Goal: Find specific page/section: Find specific page/section

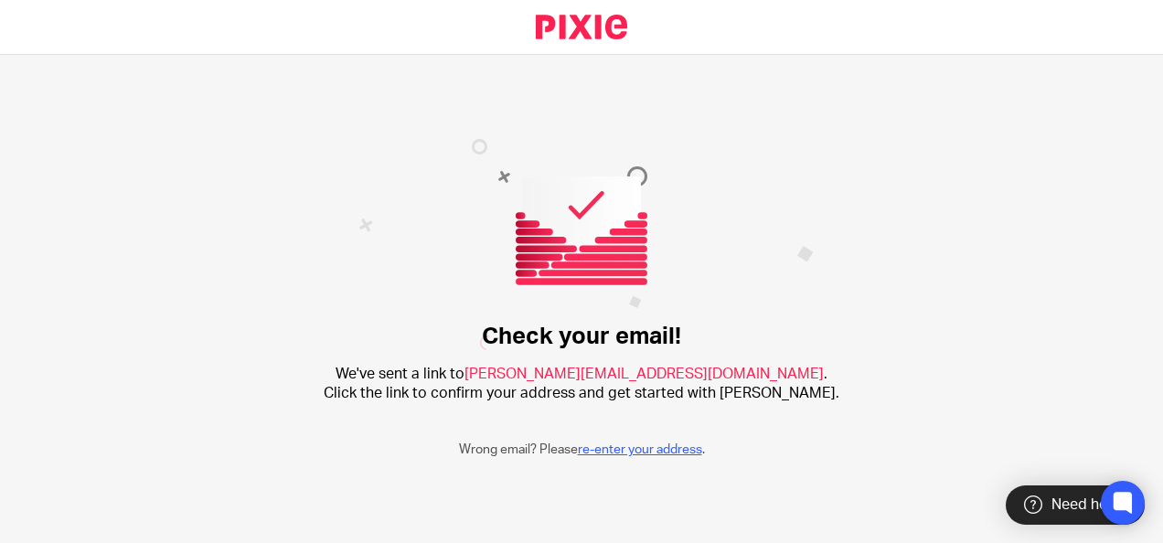
click at [648, 452] on link "re-enter your address" at bounding box center [640, 449] width 124 height 13
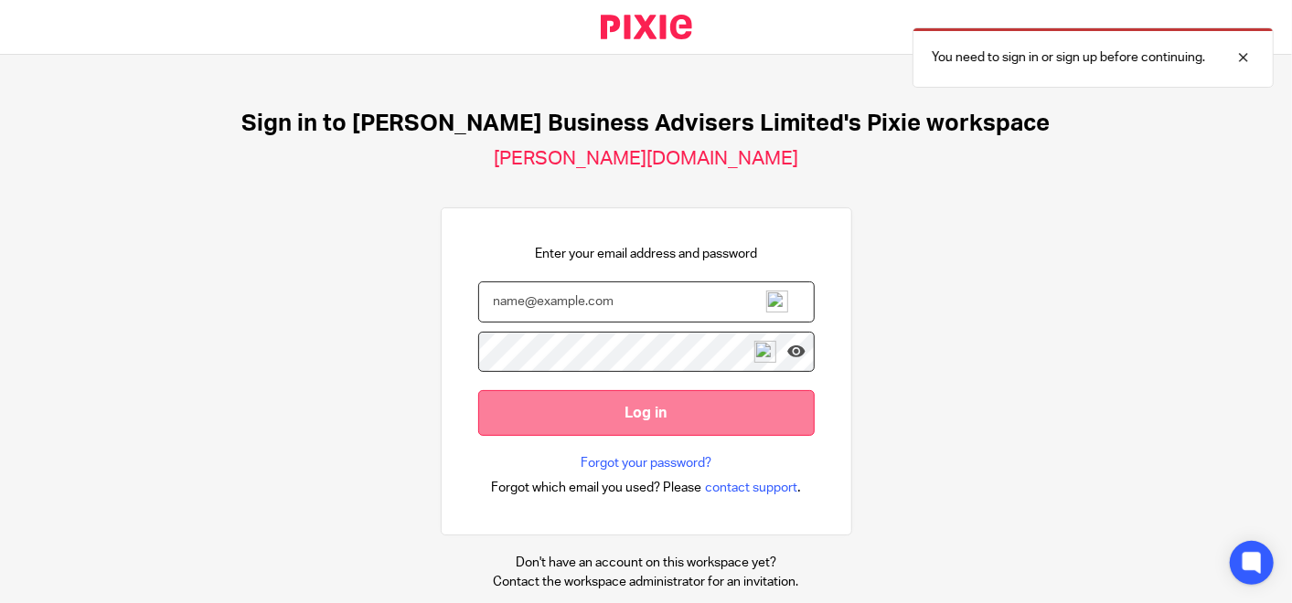
type input "[PERSON_NAME][EMAIL_ADDRESS][DOMAIN_NAME]"
click at [598, 399] on input "Log in" at bounding box center [646, 412] width 336 height 45
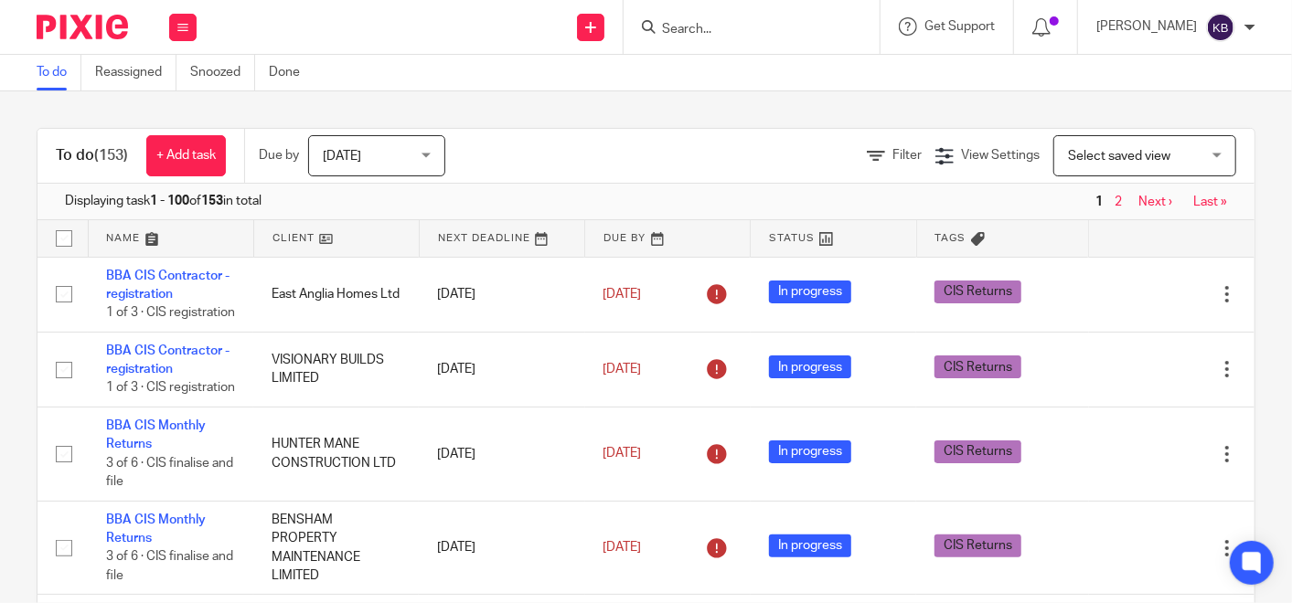
click at [702, 32] on input "Search" at bounding box center [742, 30] width 165 height 16
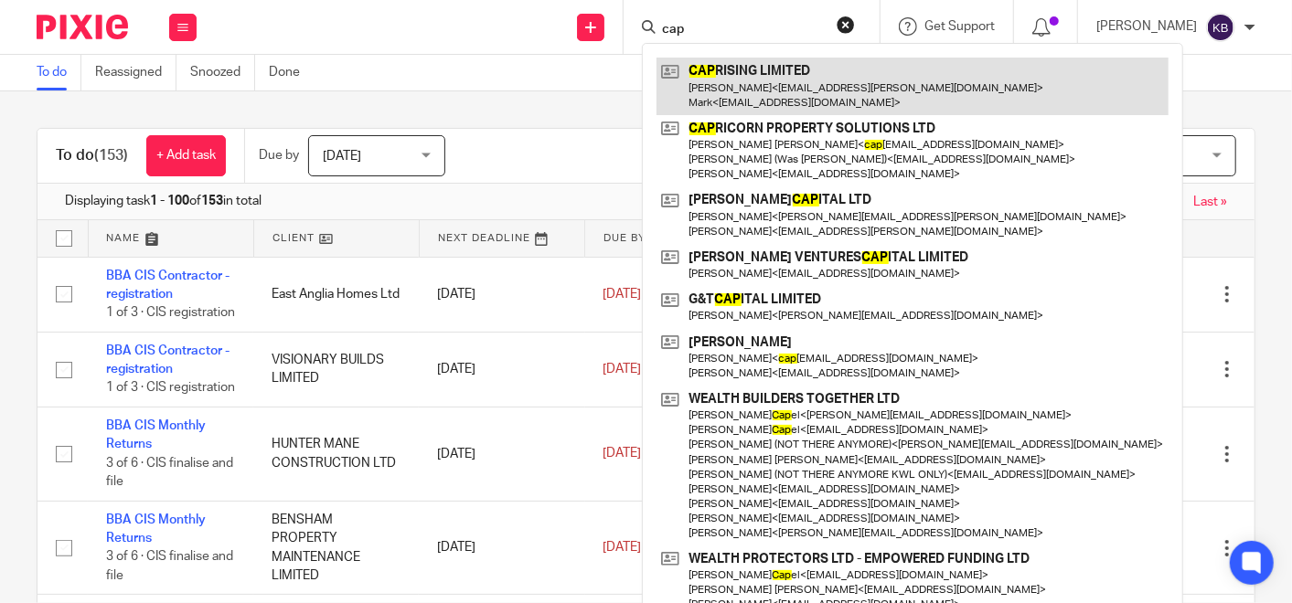
type input "cap"
click at [778, 73] on link at bounding box center [912, 86] width 512 height 57
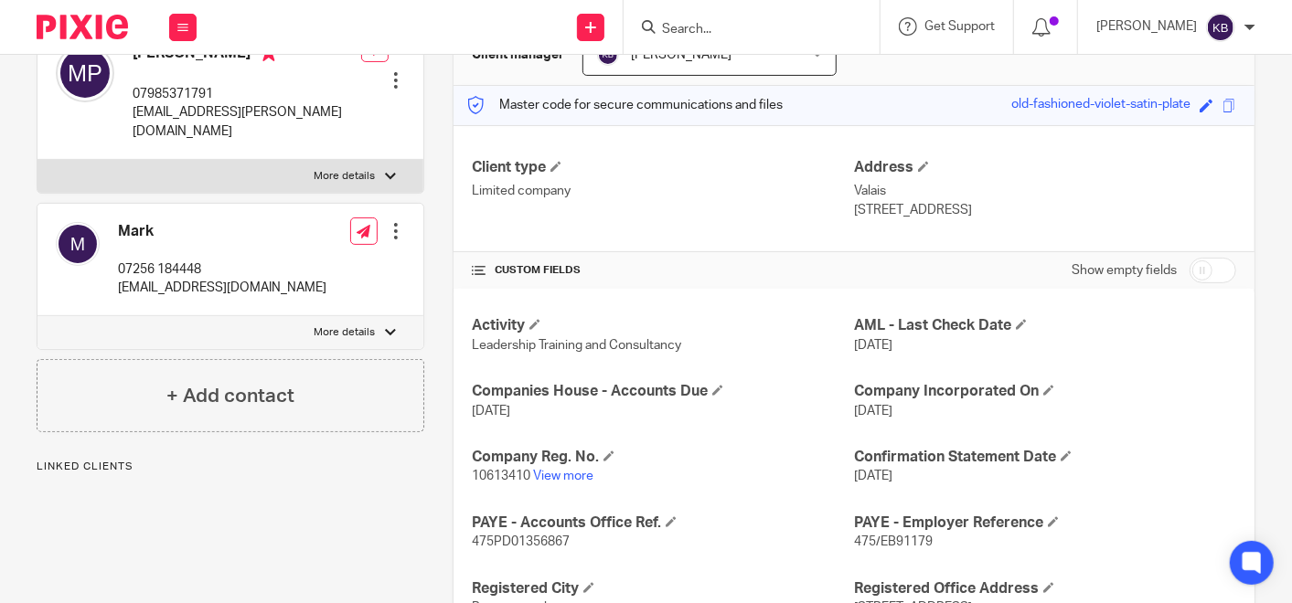
scroll to position [304, 0]
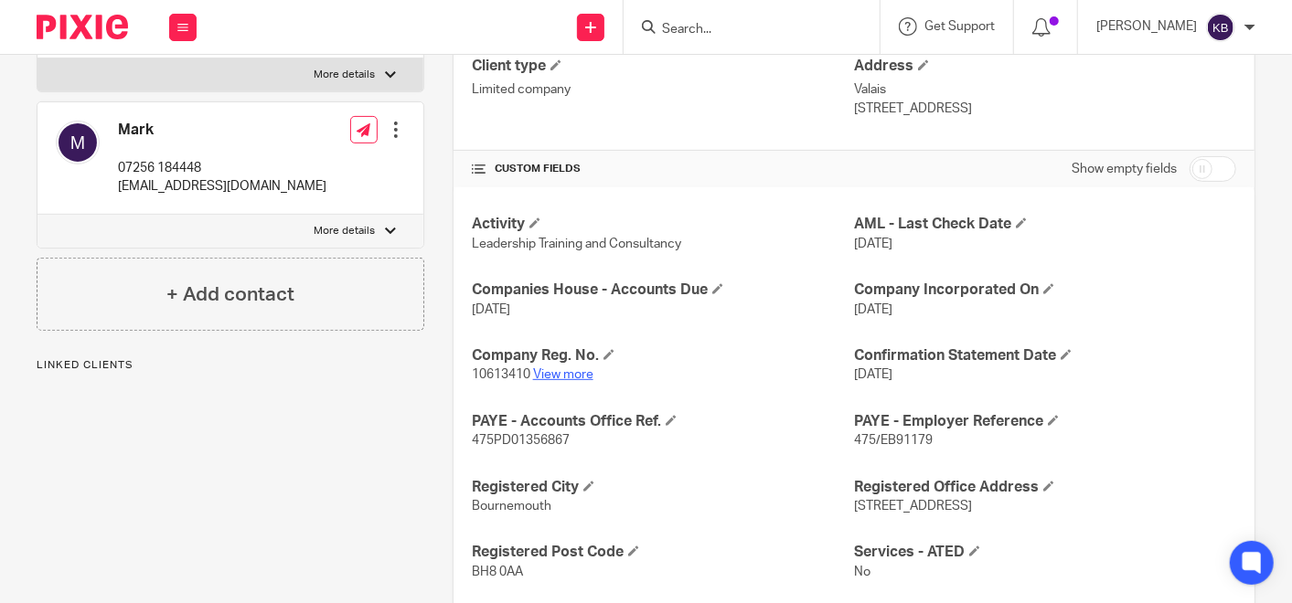
click at [578, 372] on link "View more" at bounding box center [563, 374] width 60 height 13
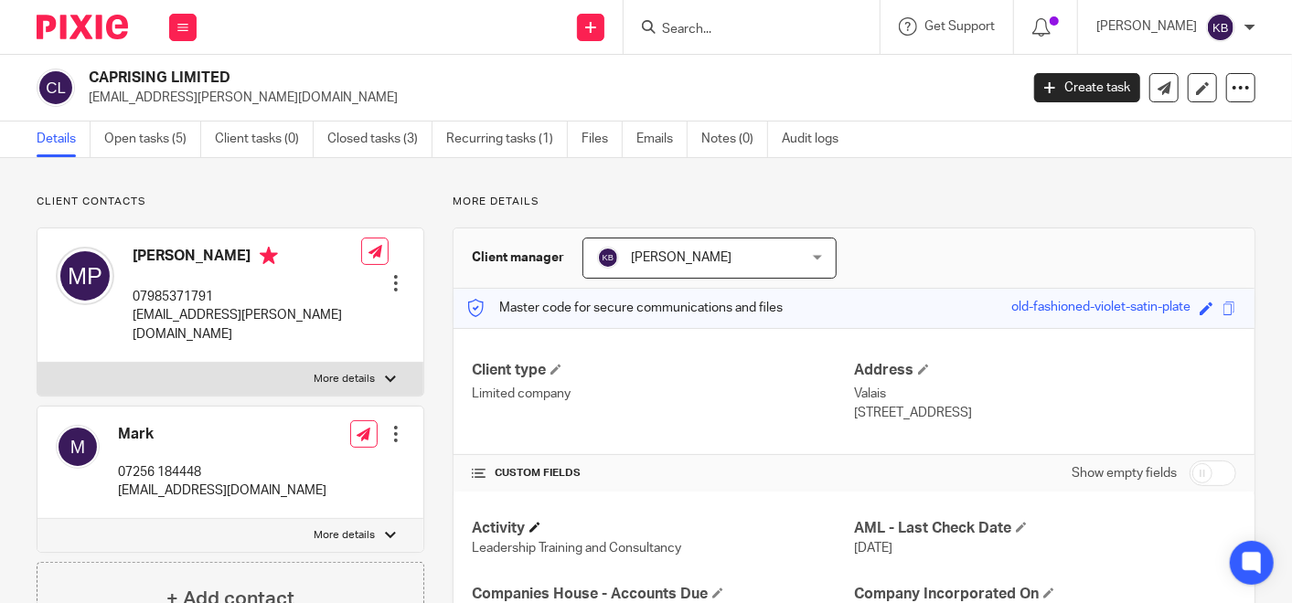
scroll to position [0, 0]
